Goal: Transaction & Acquisition: Book appointment/travel/reservation

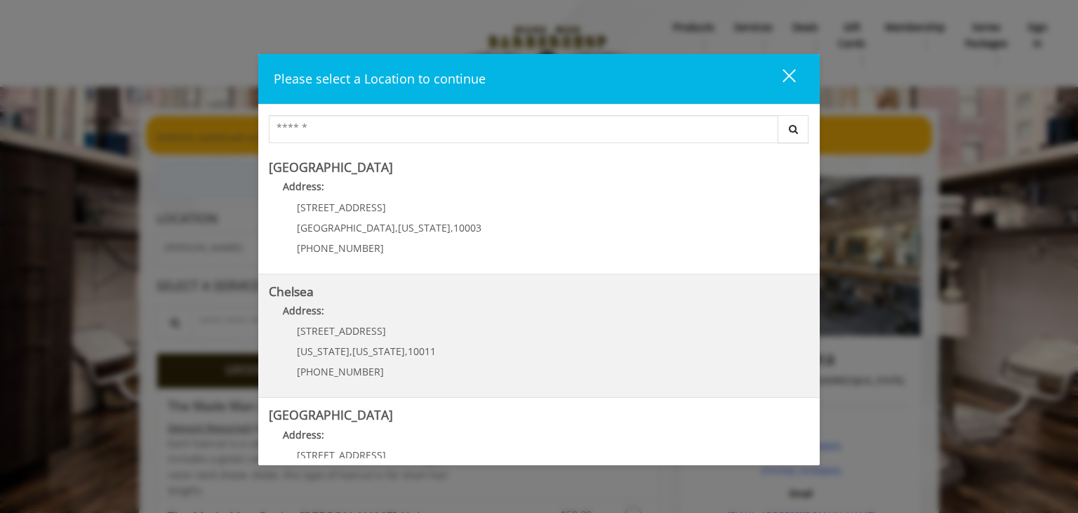
click at [417, 322] on p "Address:" at bounding box center [539, 314] width 540 height 22
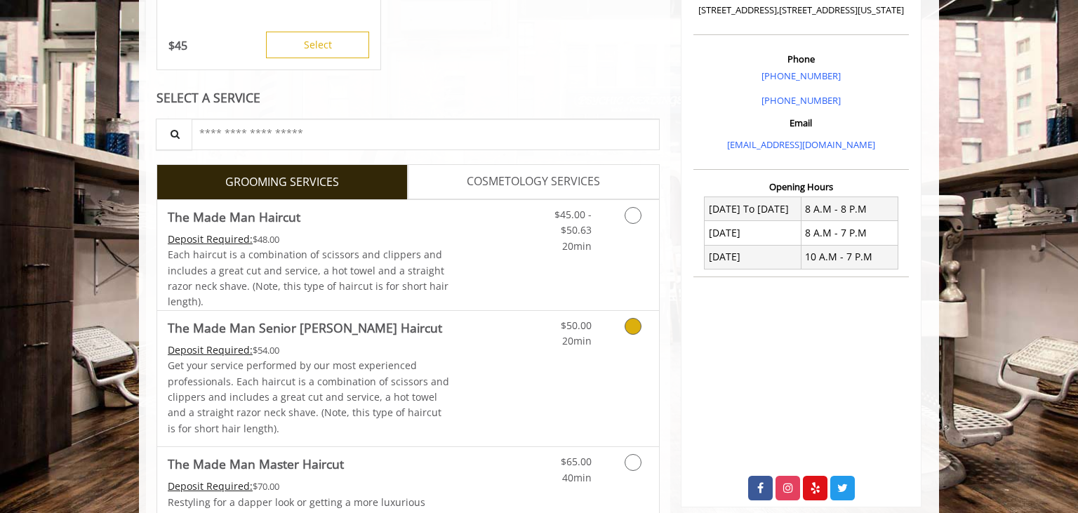
scroll to position [538, 0]
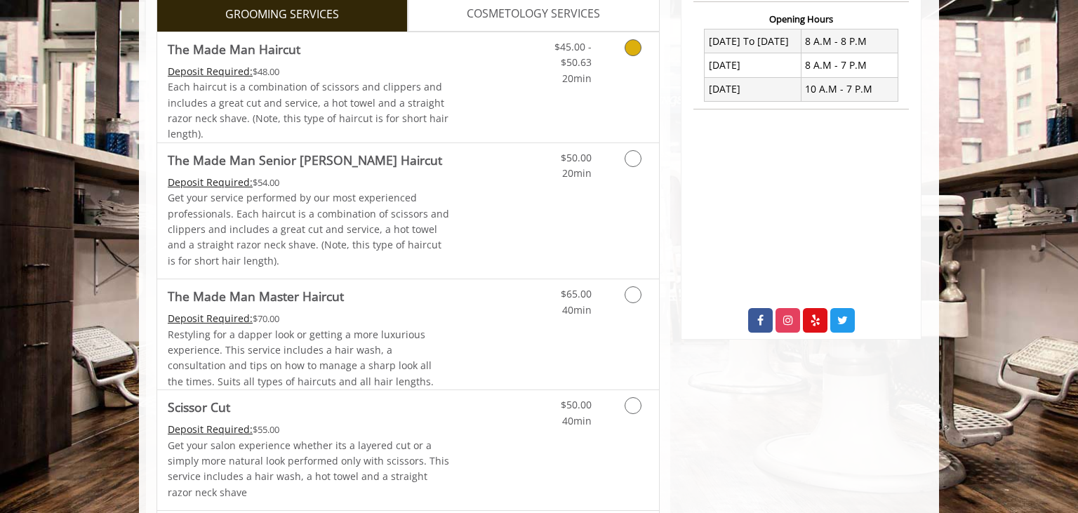
click at [632, 57] on link "Grooming services" at bounding box center [631, 59] width 36 height 54
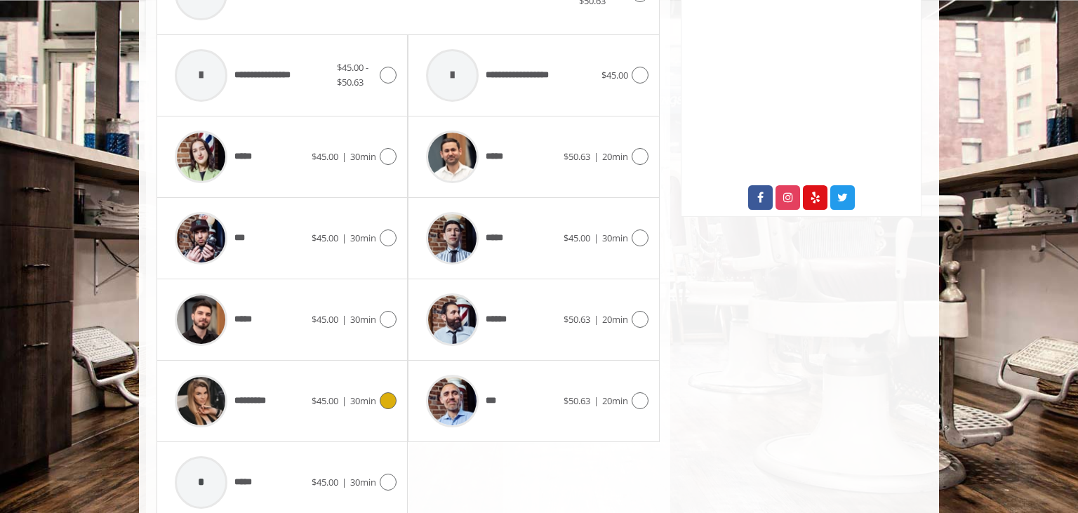
scroll to position [664, 0]
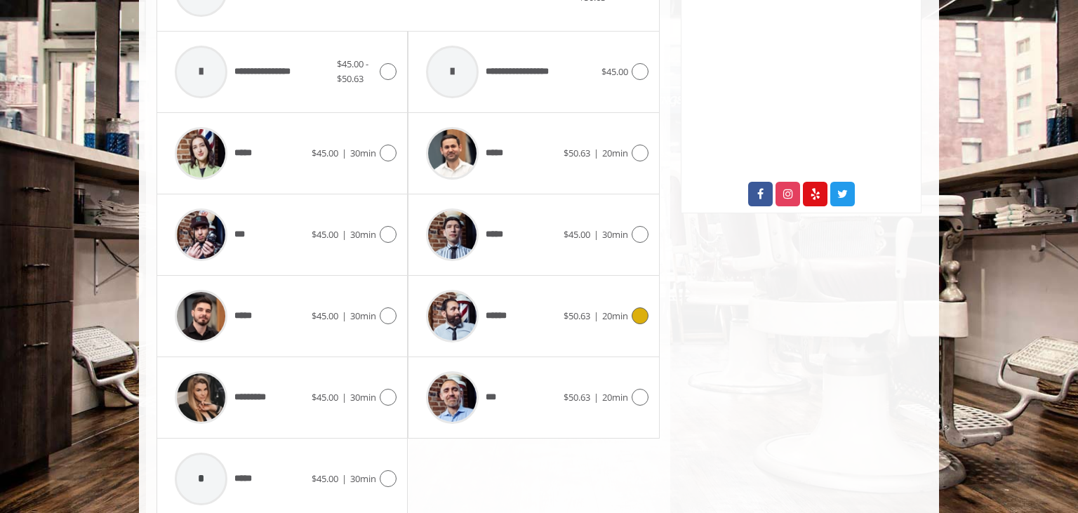
drag, startPoint x: 622, startPoint y: 311, endPoint x: 678, endPoint y: 309, distance: 56.2
click at [622, 311] on span "$50.63 | 20min" at bounding box center [595, 316] width 65 height 15
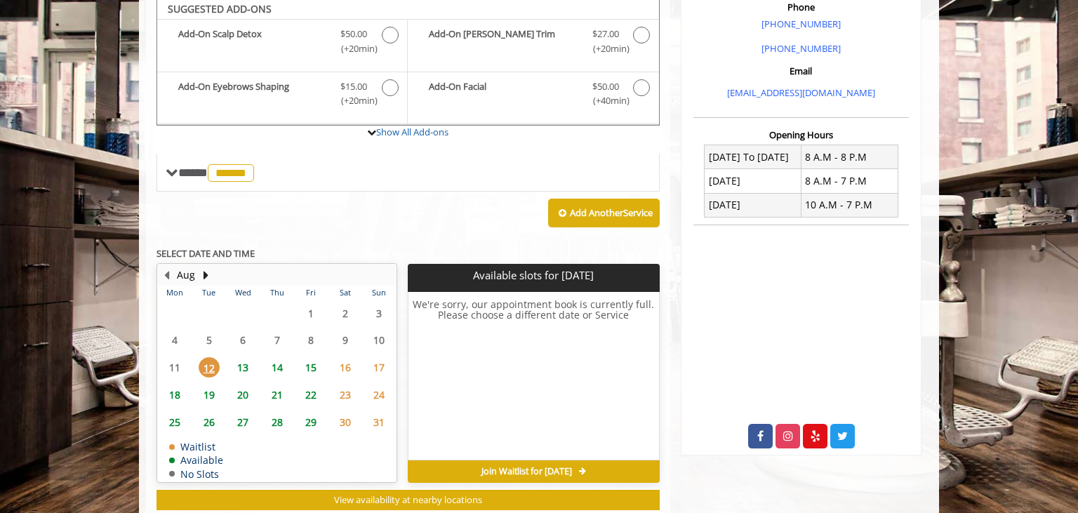
scroll to position [418, 0]
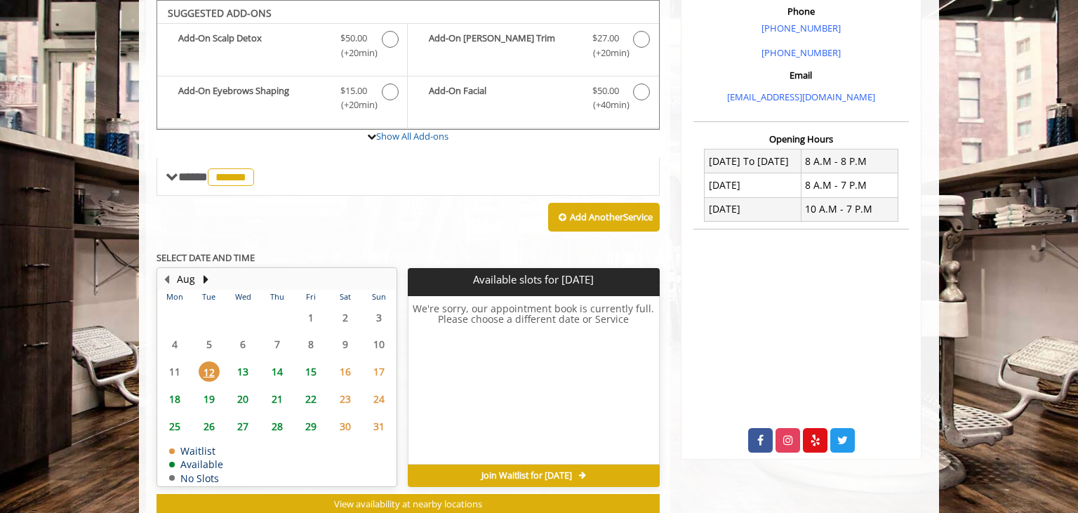
click at [243, 365] on span "13" at bounding box center [242, 371] width 21 height 20
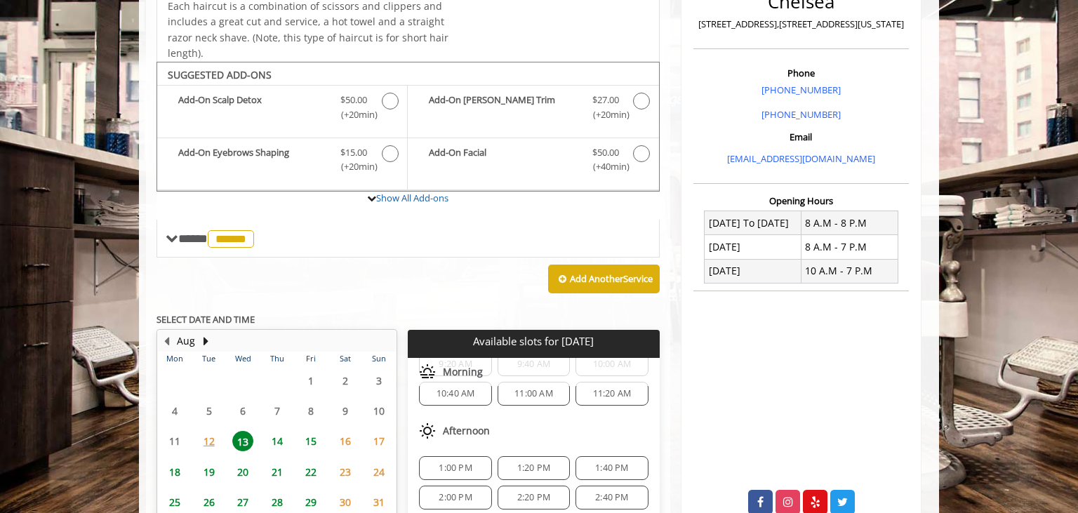
scroll to position [0, 0]
